Goal: Task Accomplishment & Management: Use online tool/utility

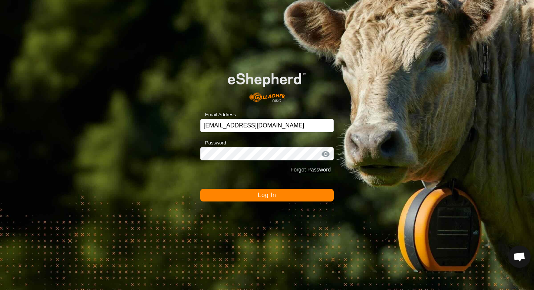
click at [248, 189] on button "Log In" at bounding box center [266, 195] width 133 height 13
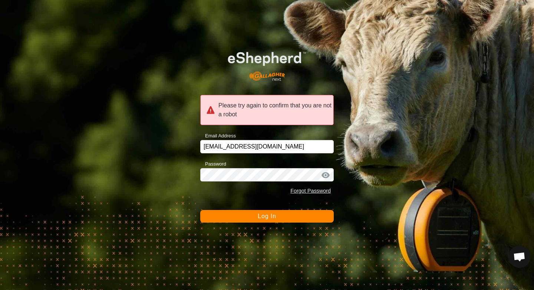
click at [257, 221] on button "Log In" at bounding box center [266, 216] width 133 height 13
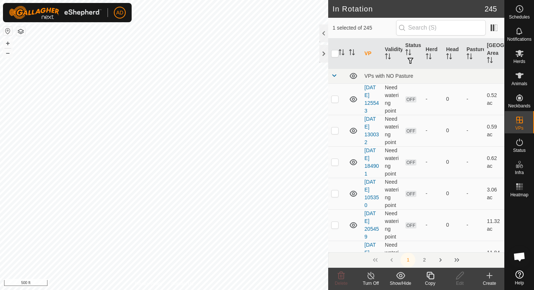
click at [428, 276] on icon at bounding box center [430, 275] width 9 height 9
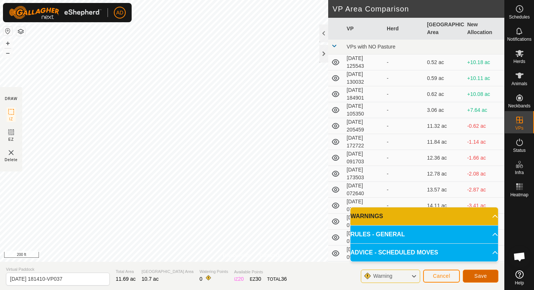
click at [479, 279] on span "Save" at bounding box center [480, 276] width 13 height 6
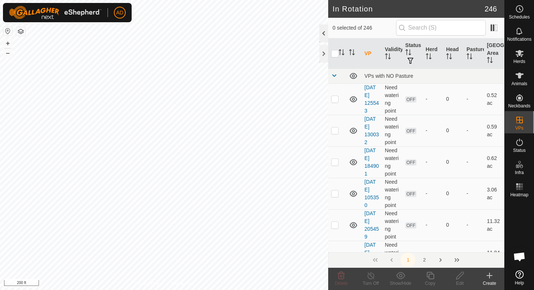
checkbox input "true"
click at [521, 54] on icon at bounding box center [519, 53] width 8 height 7
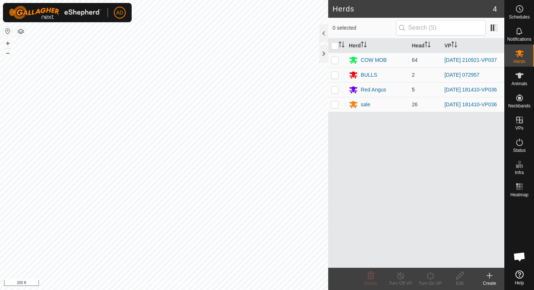
click at [337, 91] on p-checkbox at bounding box center [334, 90] width 7 height 6
checkbox input "true"
click at [333, 108] on p-checkbox at bounding box center [334, 105] width 7 height 6
checkbox input "true"
click at [430, 281] on div "Turn On VP" at bounding box center [430, 283] width 30 height 7
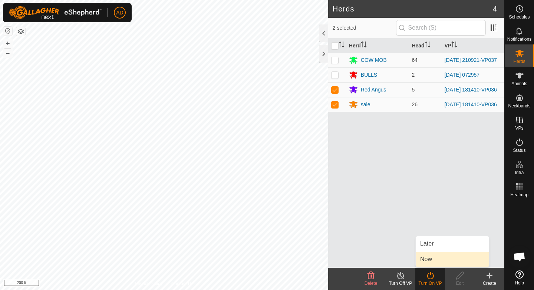
click at [436, 258] on link "Now" at bounding box center [452, 259] width 73 height 15
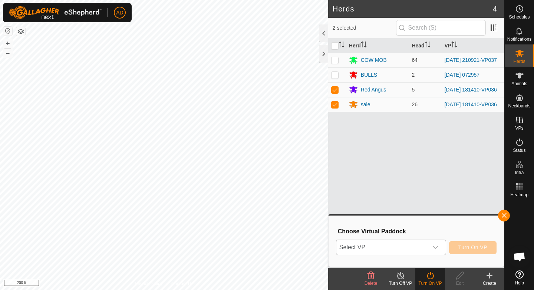
click at [435, 247] on icon "dropdown trigger" at bounding box center [435, 248] width 6 height 6
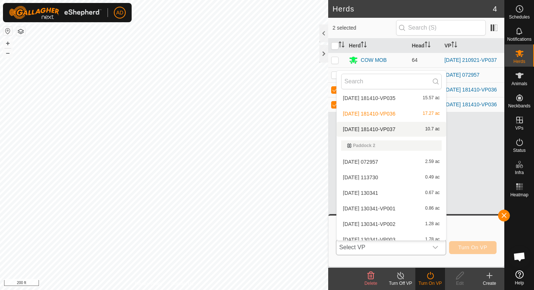
scroll to position [2425, 0]
click at [408, 126] on li "[DATE] 181410-VP037 10.7 ac" at bounding box center [391, 128] width 109 height 15
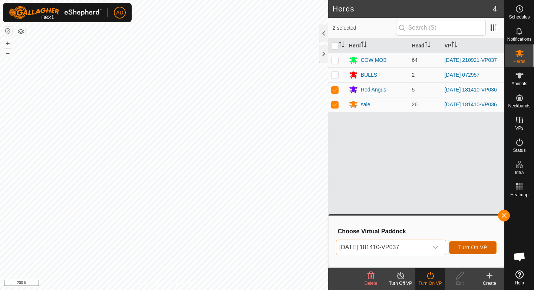
click at [471, 245] on span "Turn On VP" at bounding box center [472, 248] width 29 height 6
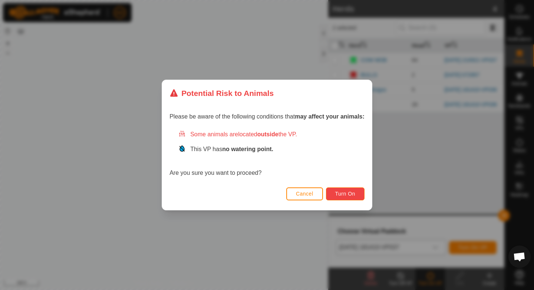
click at [357, 195] on button "Turn On" at bounding box center [345, 194] width 39 height 13
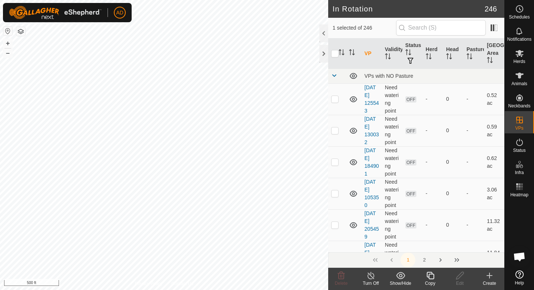
click at [433, 278] on icon at bounding box center [430, 275] width 9 height 9
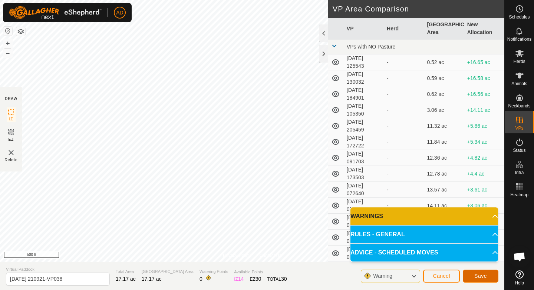
click at [482, 274] on span "Save" at bounding box center [480, 276] width 13 height 6
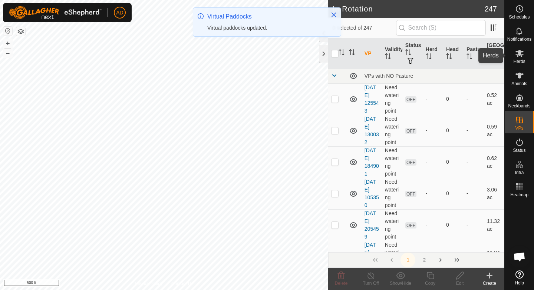
click at [521, 57] on icon at bounding box center [519, 53] width 9 height 9
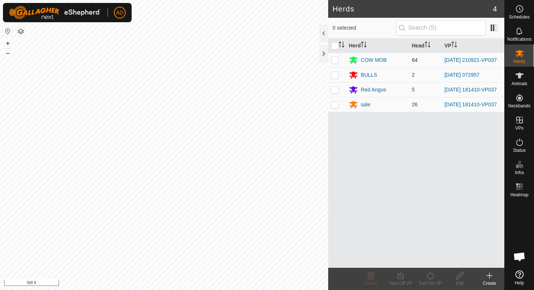
click at [337, 59] on p-checkbox at bounding box center [334, 60] width 7 height 6
checkbox input "true"
click at [434, 290] on div "Turn On VP" at bounding box center [430, 279] width 30 height 22
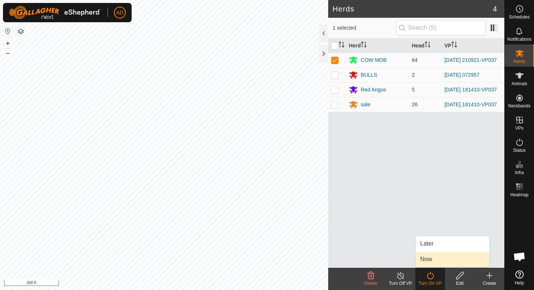
click at [441, 258] on link "Now" at bounding box center [452, 259] width 73 height 15
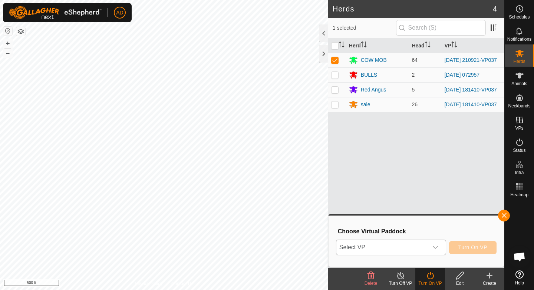
click at [425, 243] on span "Select VP" at bounding box center [382, 247] width 92 height 15
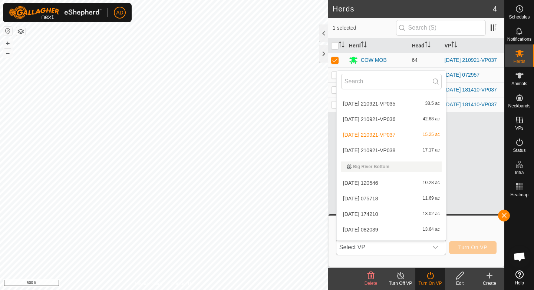
scroll to position [905, 0]
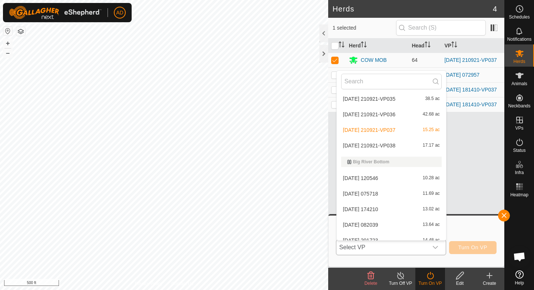
click at [373, 143] on li "[DATE] 210921-VP038 17.17 ac" at bounding box center [391, 145] width 109 height 15
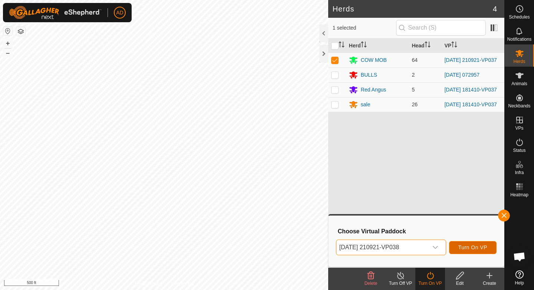
click at [474, 247] on span "Turn On VP" at bounding box center [472, 248] width 29 height 6
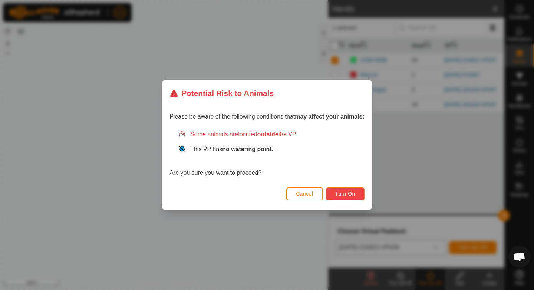
click at [354, 188] on button "Turn On" at bounding box center [345, 194] width 39 height 13
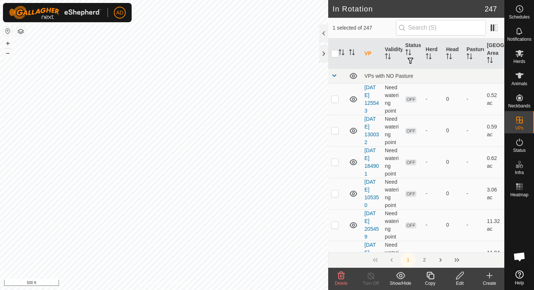
checkbox input "false"
checkbox input "true"
